Goal: Information Seeking & Learning: Learn about a topic

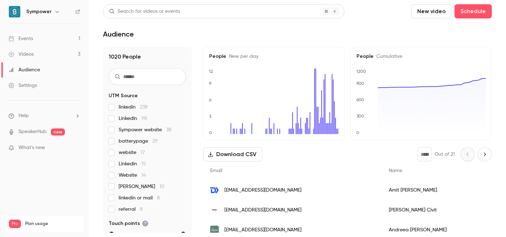
click at [56, 38] on link "Events 1" at bounding box center [44, 39] width 89 height 16
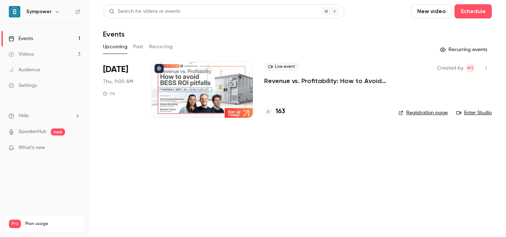
click at [291, 77] on p "Revenue vs. Profitability: How to Avoid [PERSON_NAME] ROI Pitfalls" at bounding box center [325, 81] width 123 height 9
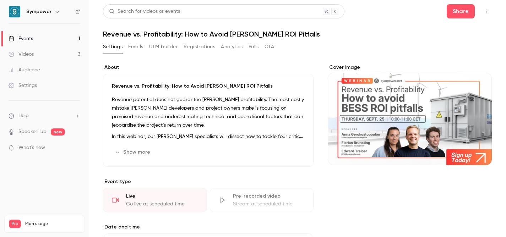
click at [44, 36] on link "Events 1" at bounding box center [44, 39] width 89 height 16
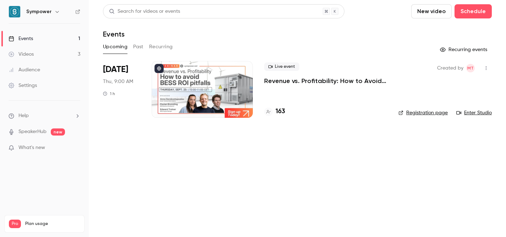
click at [141, 46] on button "Past" at bounding box center [138, 46] width 10 height 11
